Goal: Use online tool/utility: Use online tool/utility

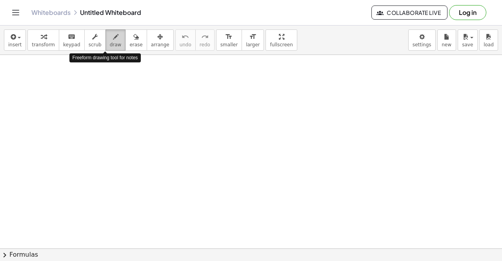
click at [113, 41] on icon "button" at bounding box center [115, 36] width 5 height 9
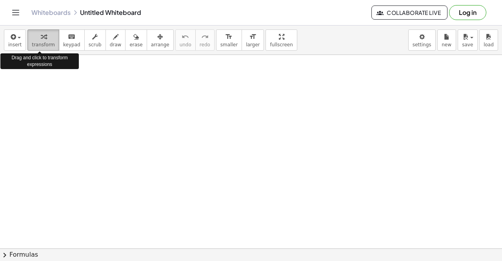
click at [49, 43] on span "transform" at bounding box center [43, 44] width 23 height 5
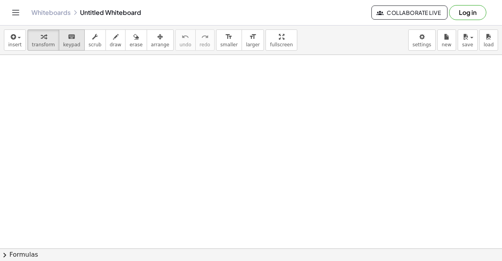
click at [63, 44] on span "keypad" at bounding box center [71, 44] width 17 height 5
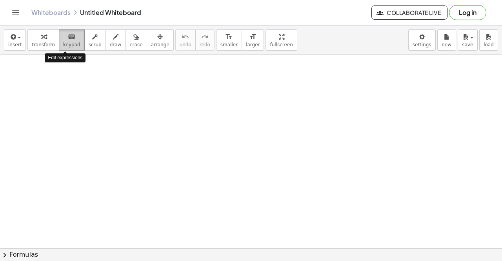
click at [63, 44] on span "keypad" at bounding box center [71, 44] width 17 height 5
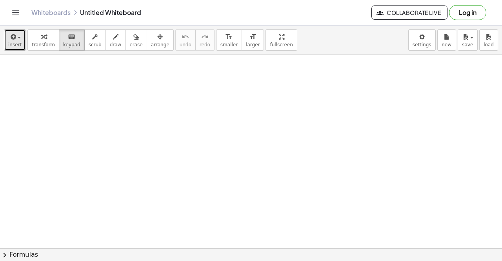
click at [9, 42] on span "insert" at bounding box center [14, 44] width 13 height 5
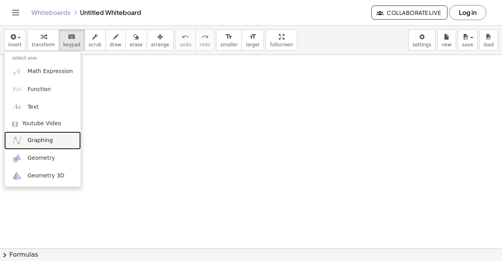
click at [40, 140] on span "Graphing" at bounding box center [40, 141] width 26 height 8
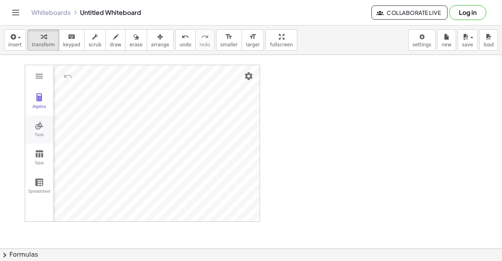
click at [43, 122] on img "Graphing Calculator" at bounding box center [39, 125] width 9 height 9
click at [41, 73] on img "Graphing Calculator" at bounding box center [39, 75] width 9 height 9
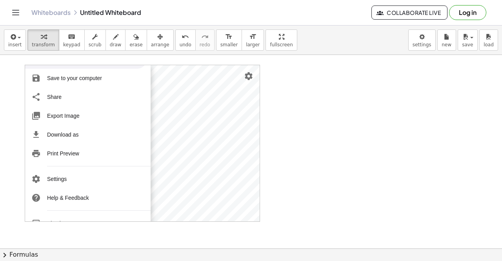
scroll to position [96, 0]
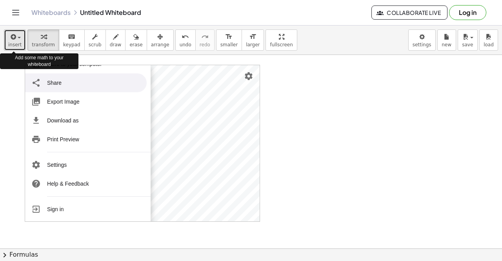
click at [18, 35] on div "button" at bounding box center [14, 36] width 13 height 9
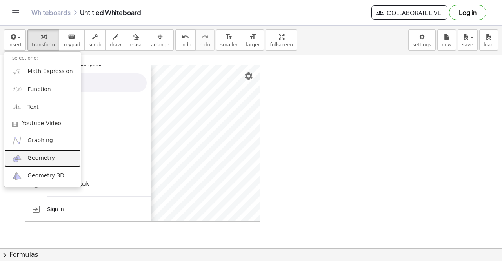
click at [38, 157] on span "Geometry" at bounding box center [40, 158] width 27 height 8
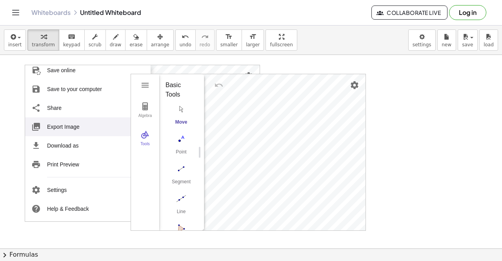
scroll to position [81, 0]
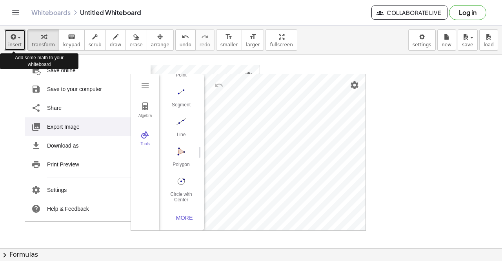
click at [18, 40] on div "button" at bounding box center [14, 36] width 13 height 9
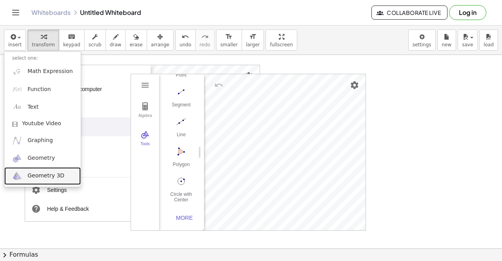
click at [45, 176] on span "Geometry 3D" at bounding box center [45, 176] width 37 height 8
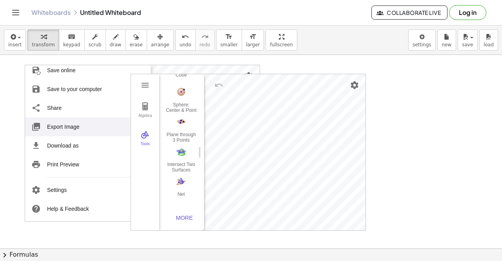
scroll to position [140, 0]
click at [396, 97] on div at bounding box center [251, 248] width 502 height 387
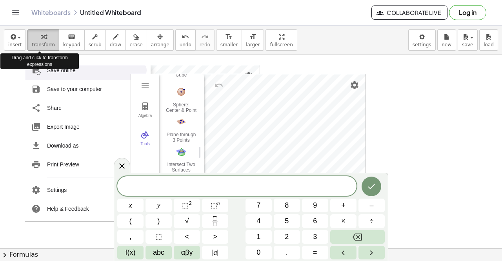
click at [45, 45] on span "transform" at bounding box center [43, 44] width 23 height 5
click at [16, 39] on span "button" at bounding box center [17, 37] width 2 height 5
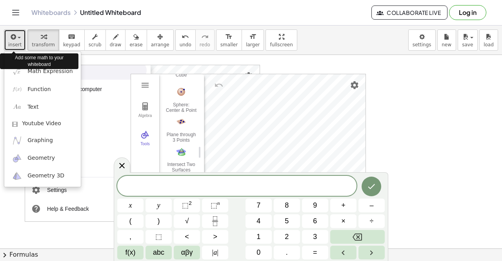
click at [16, 39] on span "button" at bounding box center [17, 37] width 2 height 5
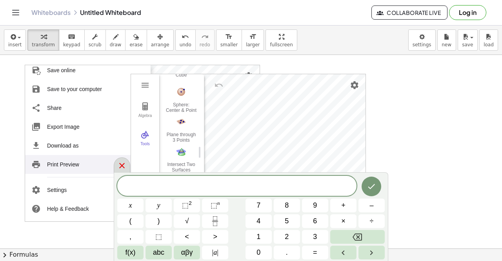
click at [117, 168] on icon at bounding box center [121, 165] width 9 height 9
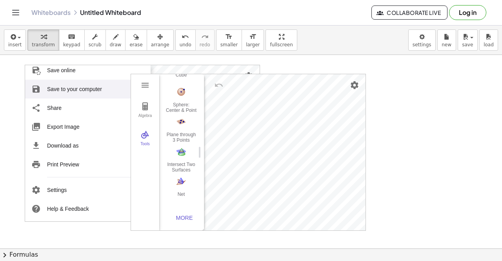
scroll to position [0, 0]
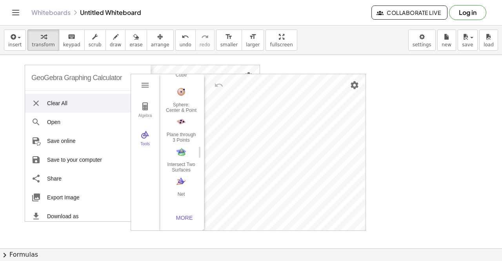
click at [47, 106] on li "Clear All" at bounding box center [86, 103] width 122 height 19
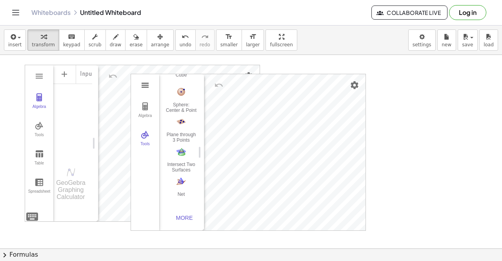
click at [143, 83] on img "3D Calculator" at bounding box center [144, 84] width 9 height 9
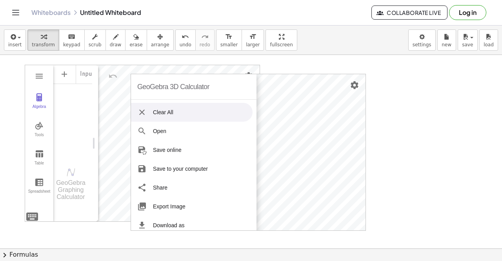
click at [167, 113] on li "Clear All" at bounding box center [192, 112] width 122 height 19
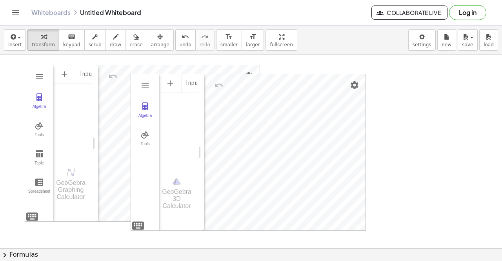
click at [42, 77] on img "Graphing Calculator" at bounding box center [39, 75] width 9 height 9
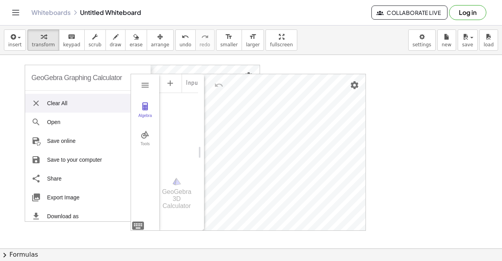
click at [48, 102] on li "Clear All" at bounding box center [86, 103] width 122 height 19
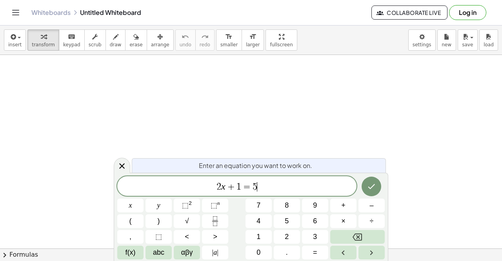
click at [271, 181] on div "2 x + 1 = 5 ​" at bounding box center [236, 186] width 239 height 20
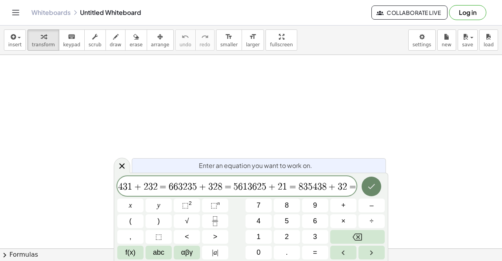
click at [372, 187] on icon "Done" at bounding box center [371, 186] width 7 height 5
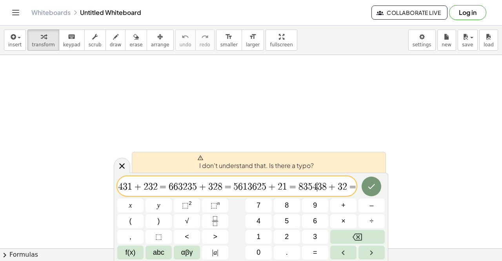
click at [317, 189] on span "4" at bounding box center [315, 186] width 5 height 9
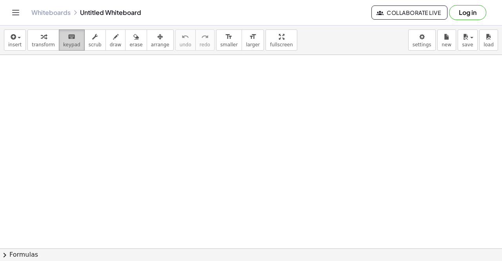
click at [68, 35] on icon "keyboard" at bounding box center [71, 36] width 7 height 9
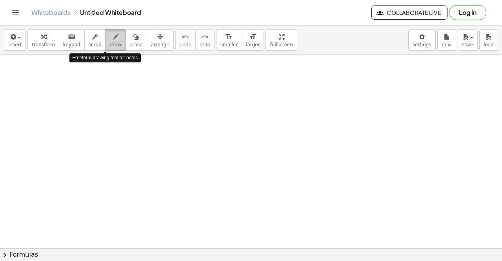
click at [114, 40] on button "draw" at bounding box center [116, 39] width 20 height 21
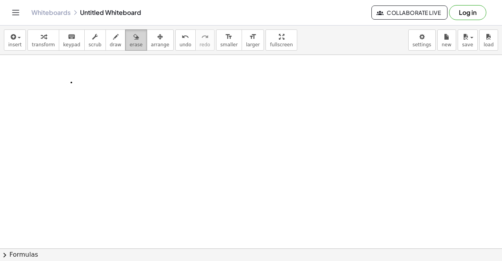
click at [133, 36] on icon "button" at bounding box center [135, 36] width 5 height 9
click at [110, 42] on button "draw" at bounding box center [116, 39] width 20 height 21
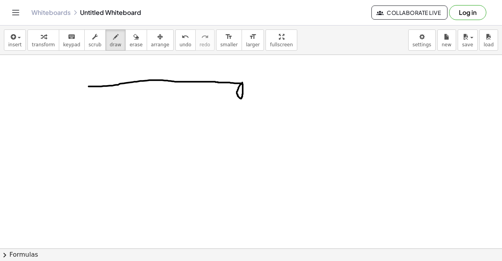
drag, startPoint x: 89, startPoint y: 86, endPoint x: 242, endPoint y: 82, distance: 153.5
drag, startPoint x: 242, startPoint y: 82, endPoint x: 239, endPoint y: 97, distance: 14.9
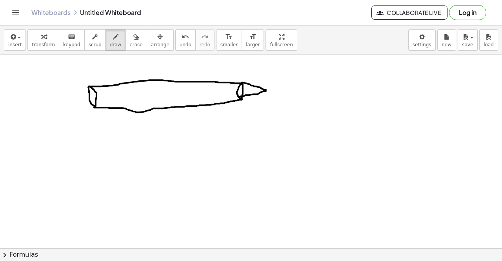
drag, startPoint x: 94, startPoint y: 107, endPoint x: 244, endPoint y: 97, distance: 150.2
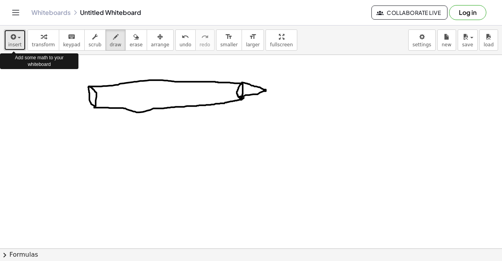
click at [18, 37] on span "button" at bounding box center [19, 38] width 3 height 2
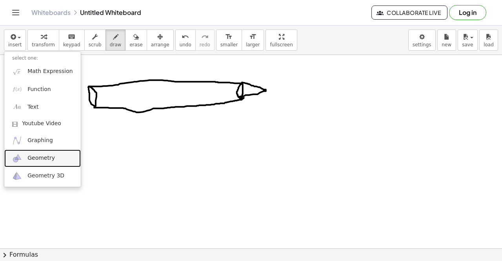
click at [43, 157] on span "Geometry" at bounding box center [40, 158] width 27 height 8
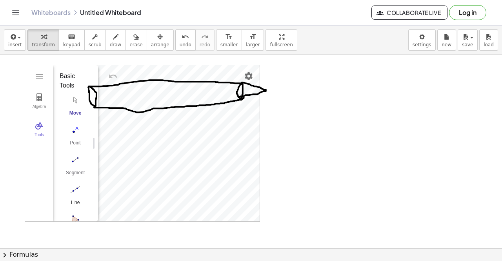
click at [75, 189] on img "Line. Select two points or positions" at bounding box center [75, 189] width 31 height 13
click at [79, 201] on img "Move. Drag or select object" at bounding box center [78, 207] width 19 height 19
click at [70, 195] on button "Line" at bounding box center [75, 197] width 31 height 28
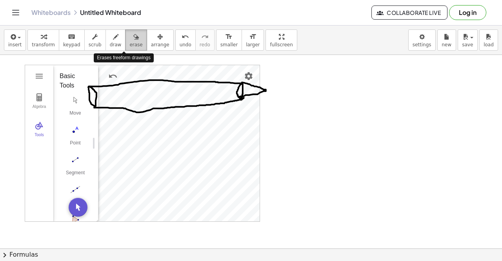
click at [133, 37] on icon "button" at bounding box center [135, 36] width 5 height 9
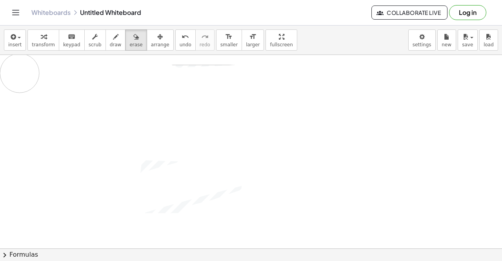
drag, startPoint x: 244, startPoint y: 118, endPoint x: 19, endPoint y: 72, distance: 229.5
